Goal: Feedback & Contribution: Submit feedback/report problem

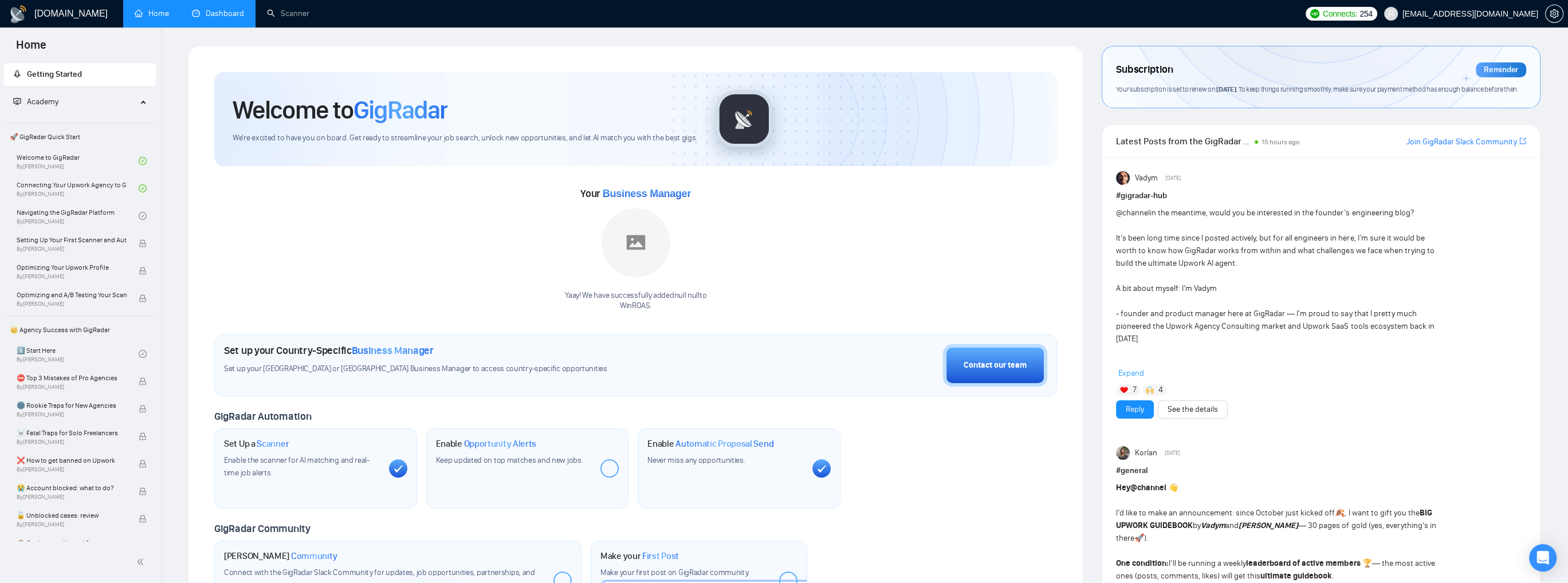
click at [224, 9] on link "Dashboard" at bounding box center [218, 13] width 52 height 10
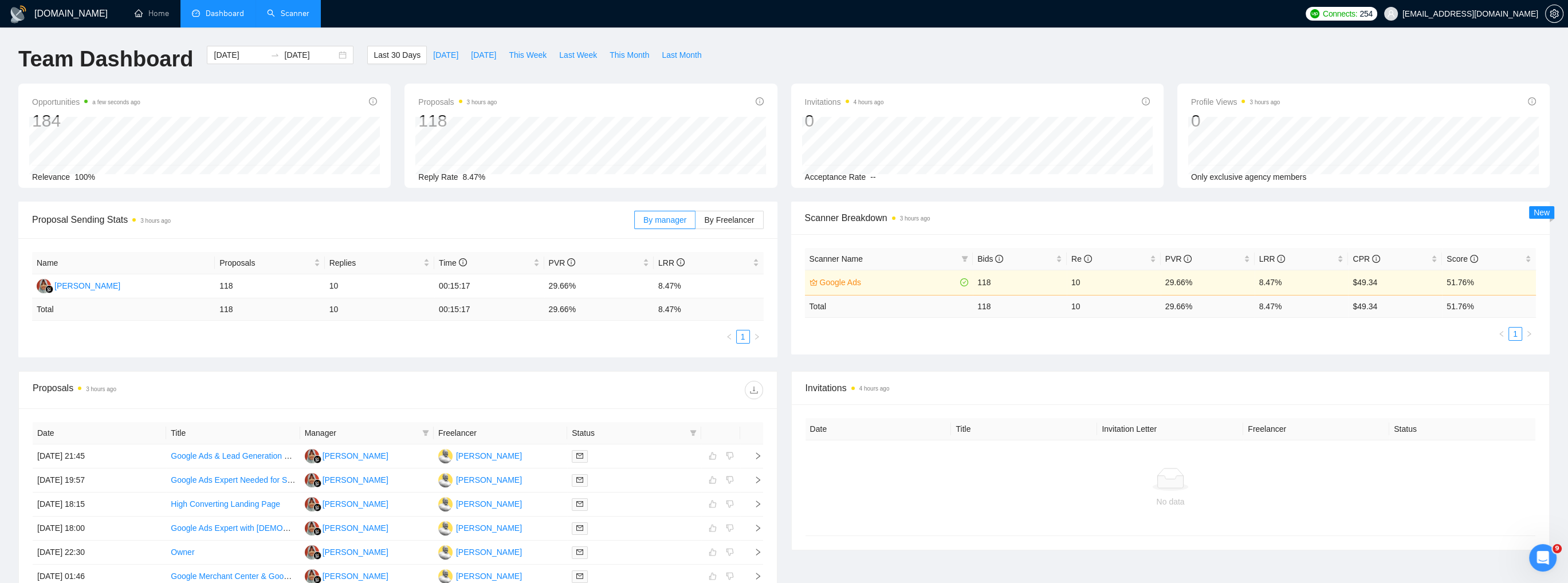
click at [305, 16] on link "Scanner" at bounding box center [289, 13] width 43 height 10
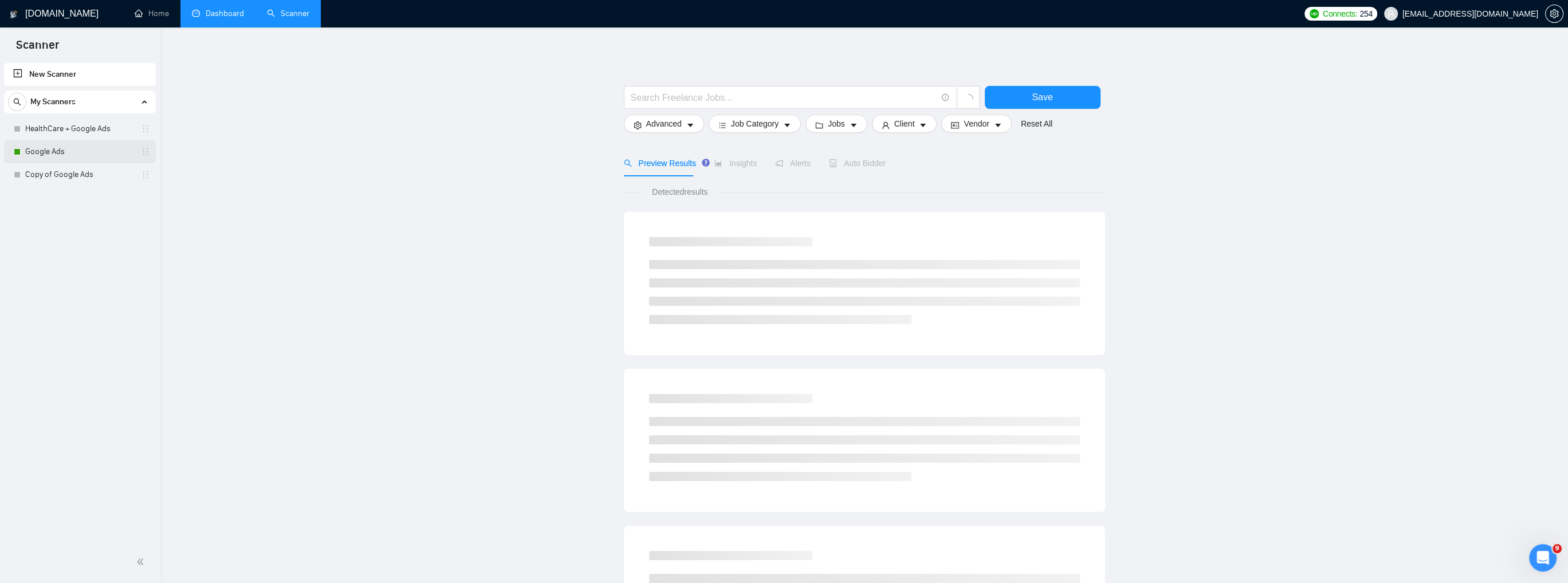
click at [81, 144] on link "Google Ads" at bounding box center [79, 152] width 109 height 23
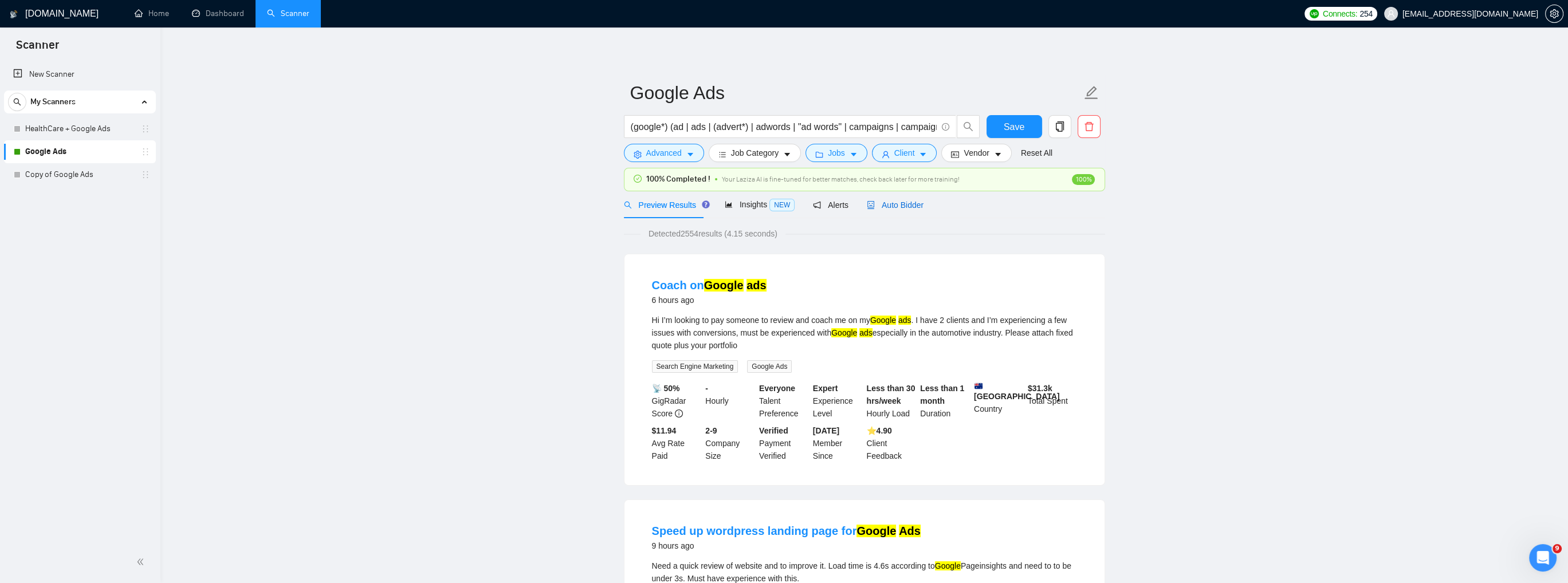
click at [911, 203] on span "Auto Bidder" at bounding box center [895, 204] width 57 height 9
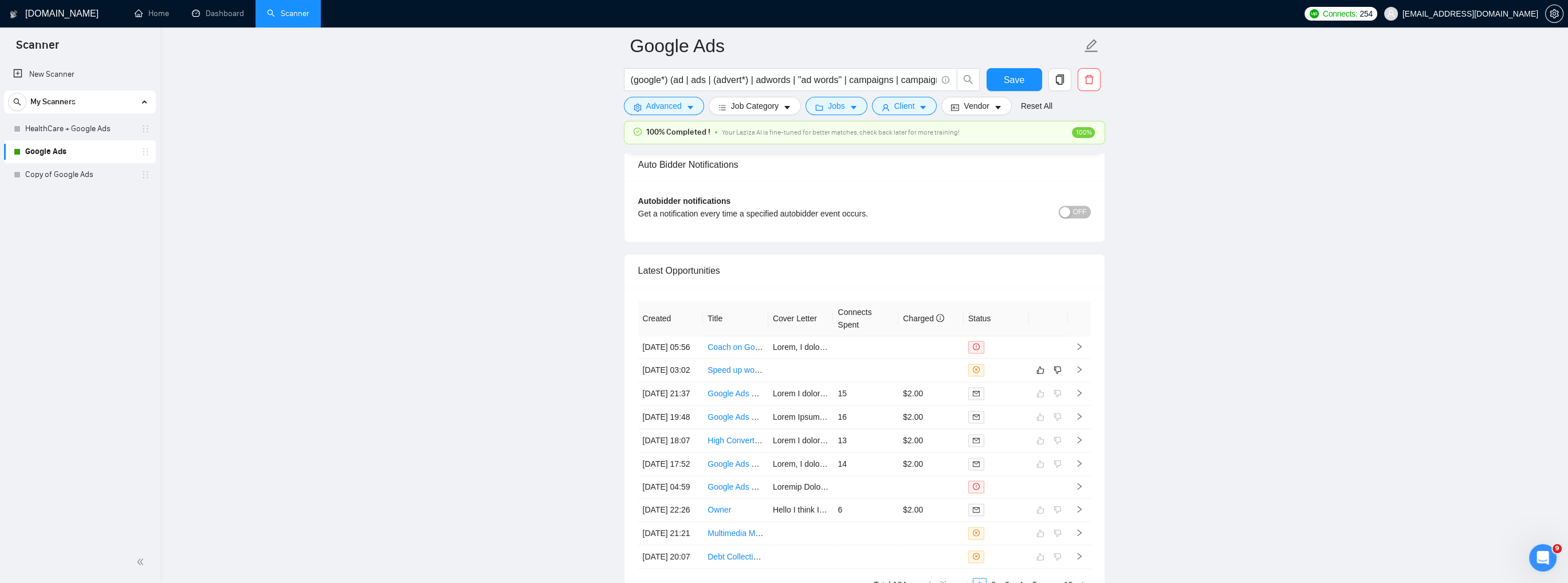
scroll to position [2807, 0]
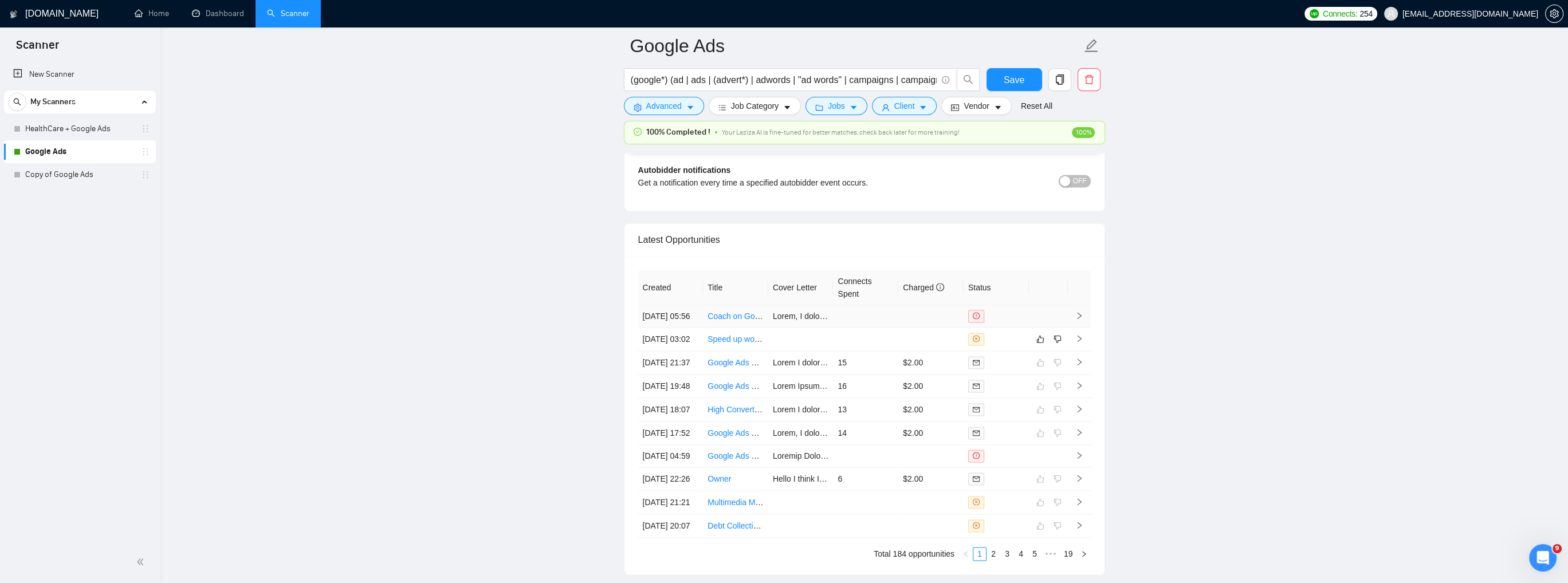
click at [1079, 315] on icon "right" at bounding box center [1079, 315] width 8 height 8
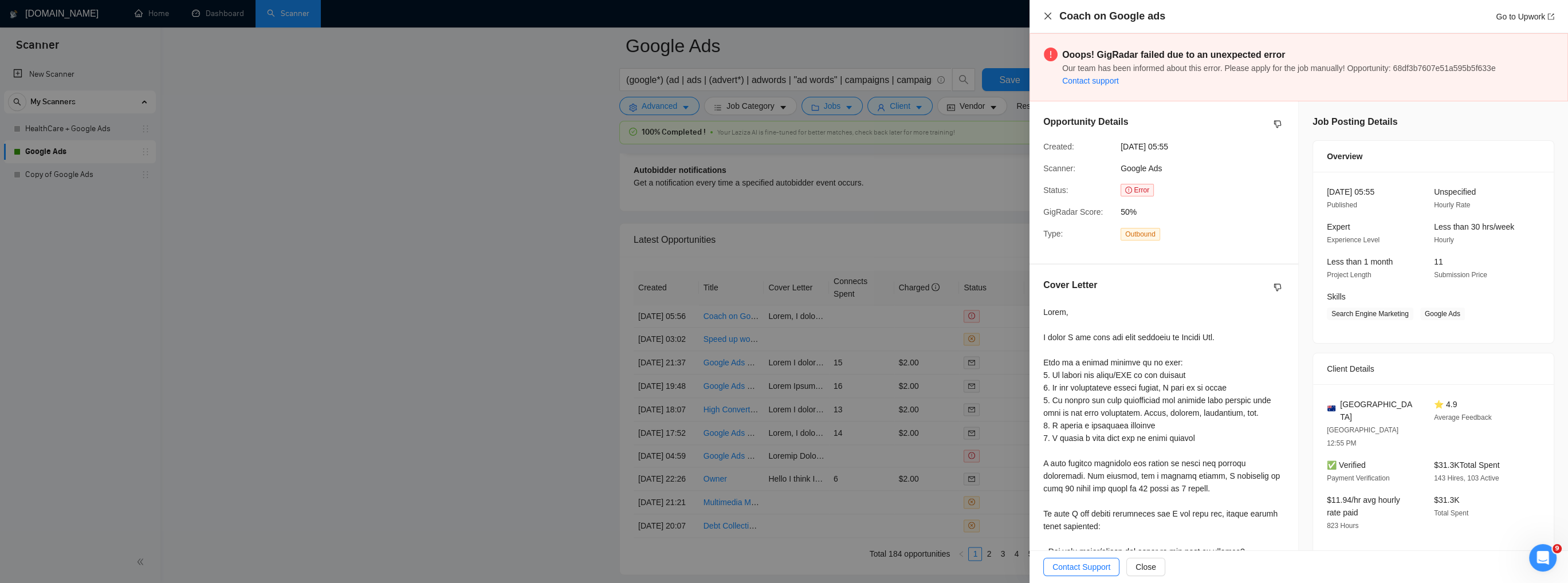
click at [1048, 17] on icon "close" at bounding box center [1048, 16] width 7 height 7
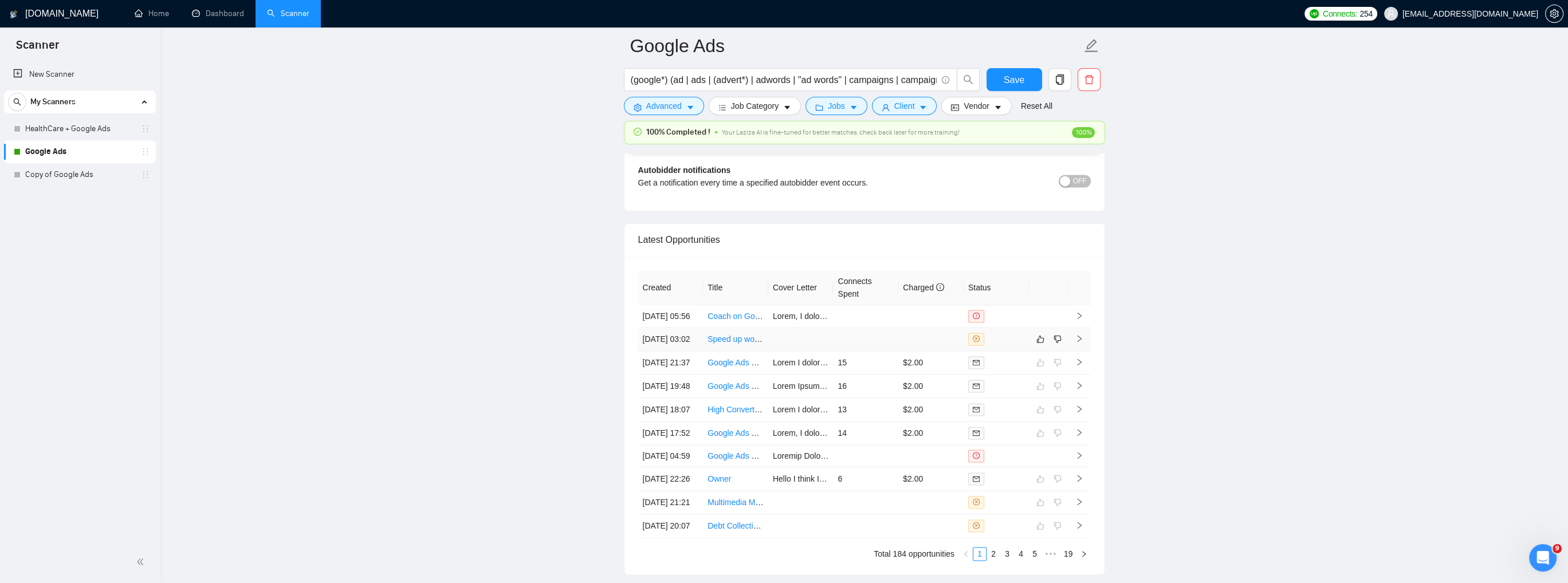
click at [1076, 343] on icon "right" at bounding box center [1079, 338] width 8 height 8
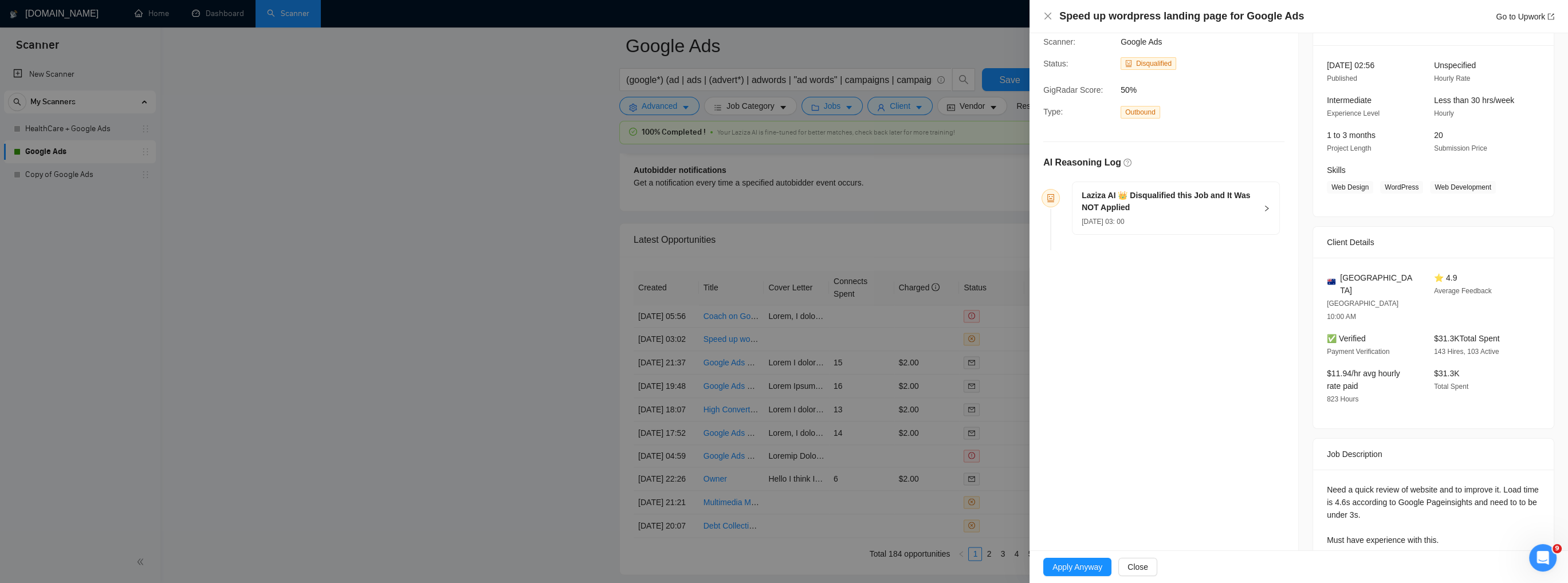
scroll to position [62, 0]
click at [1047, 17] on icon "close" at bounding box center [1048, 16] width 9 height 9
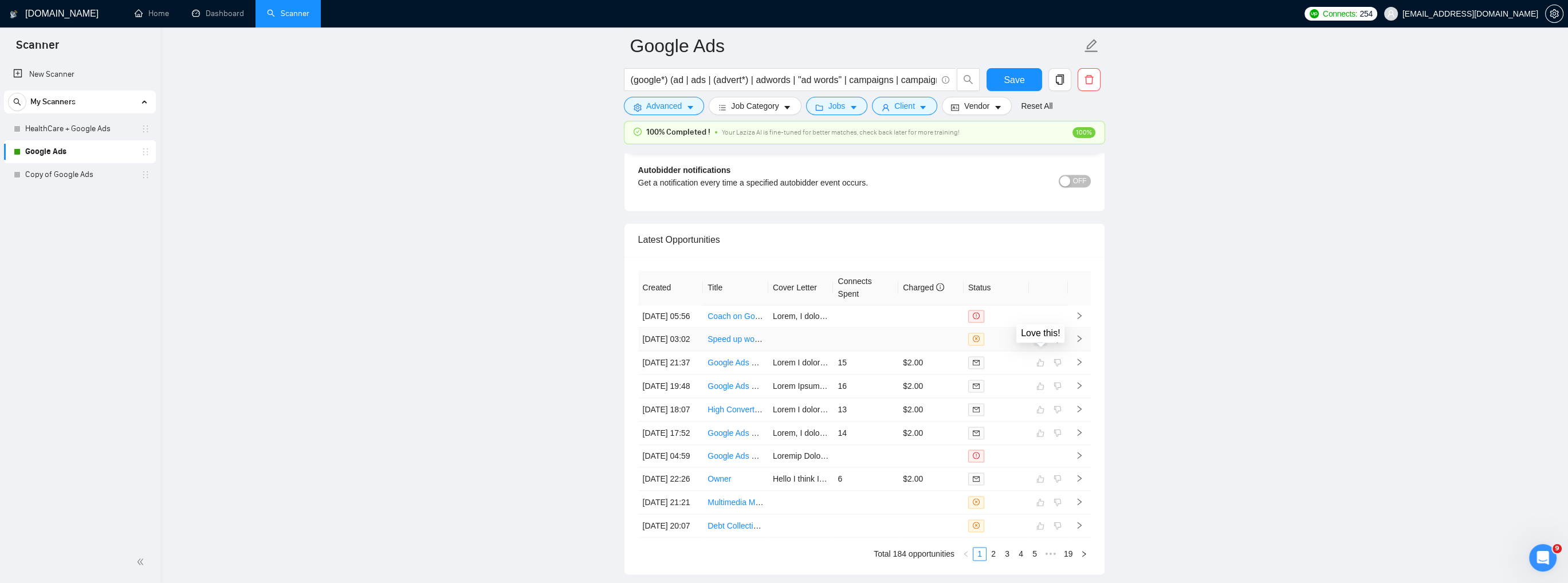
click at [1040, 344] on icon "like" at bounding box center [1040, 339] width 8 height 9
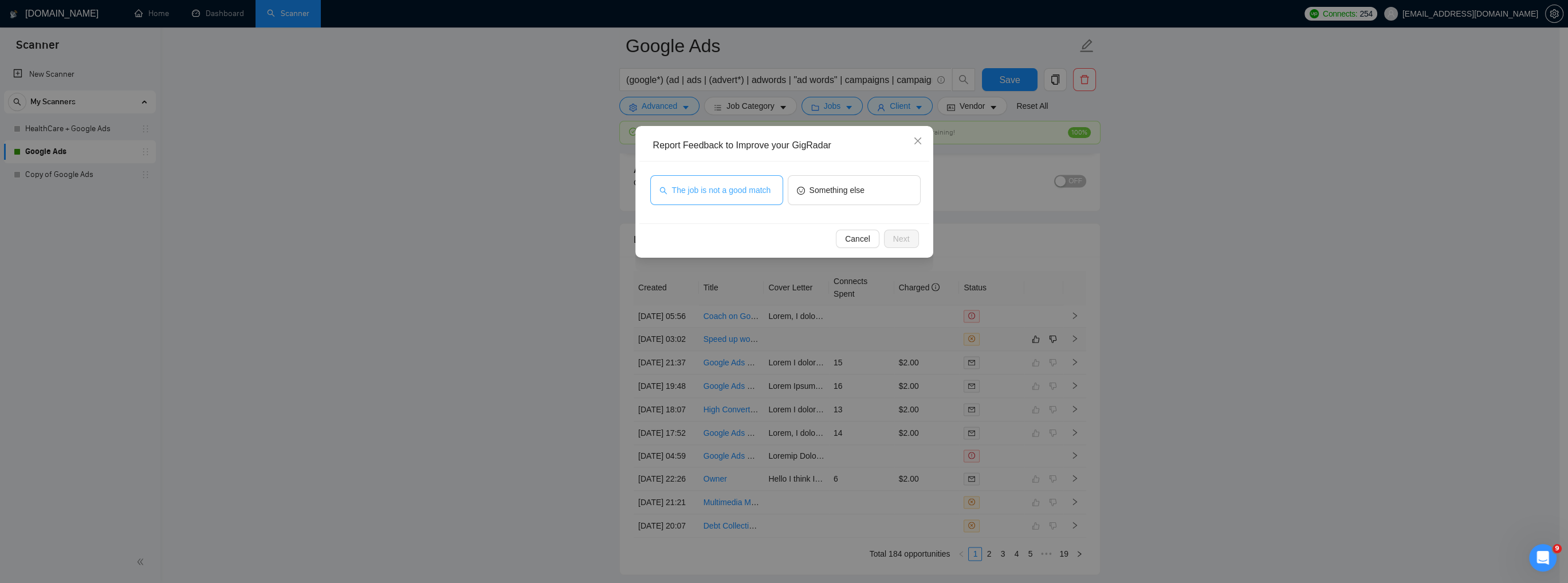
click at [755, 197] on button "The job is not a good match" at bounding box center [716, 190] width 133 height 30
click at [906, 241] on span "Next" at bounding box center [901, 239] width 16 height 13
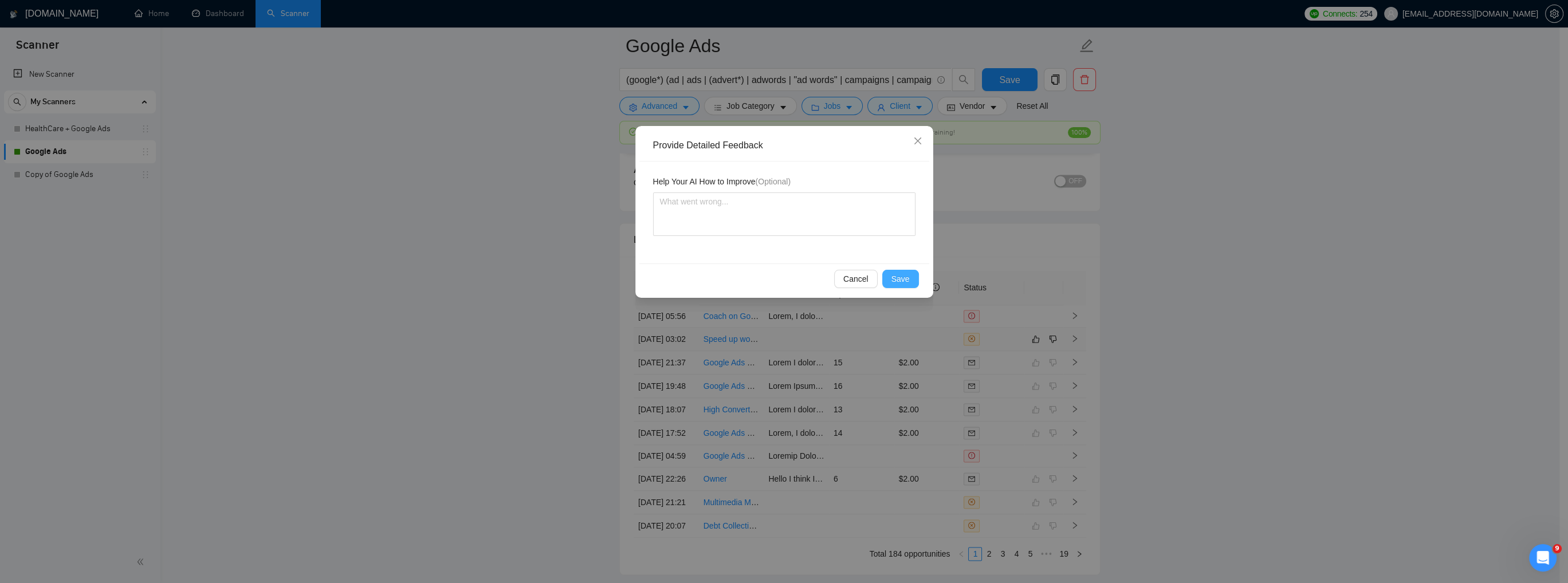
click at [908, 277] on span "Save" at bounding box center [900, 279] width 18 height 13
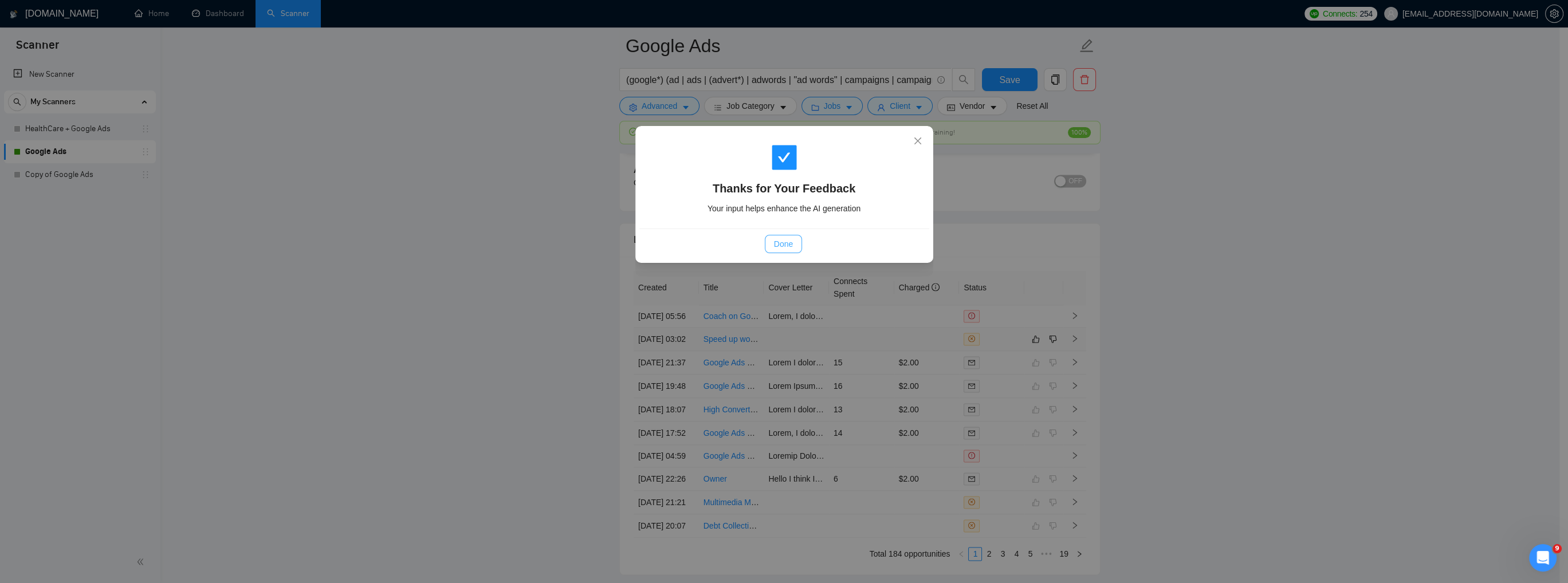
click at [782, 243] on span "Done" at bounding box center [783, 244] width 19 height 13
